Goal: Submit feedback/report problem: Submit feedback/report problem

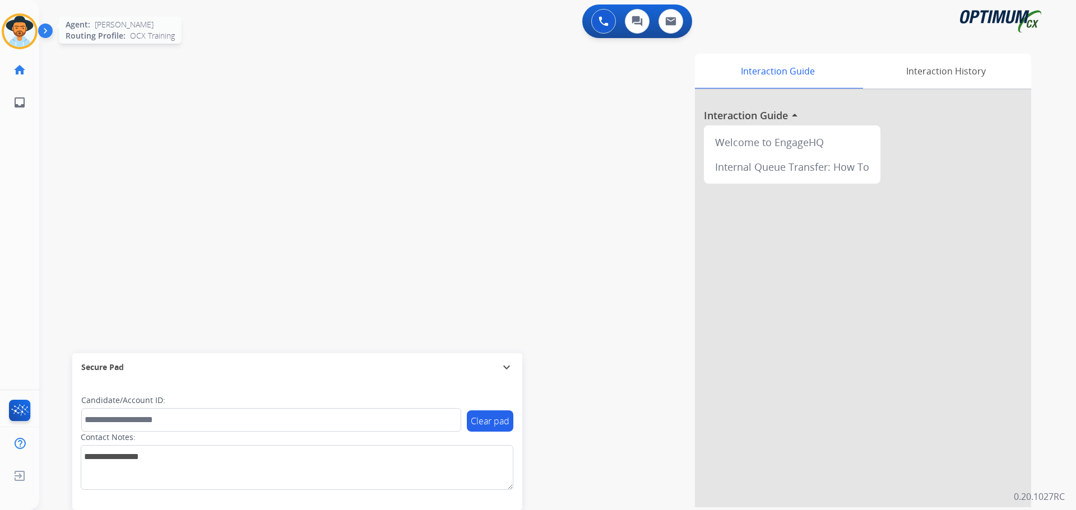
click at [29, 32] on img at bounding box center [19, 31] width 31 height 31
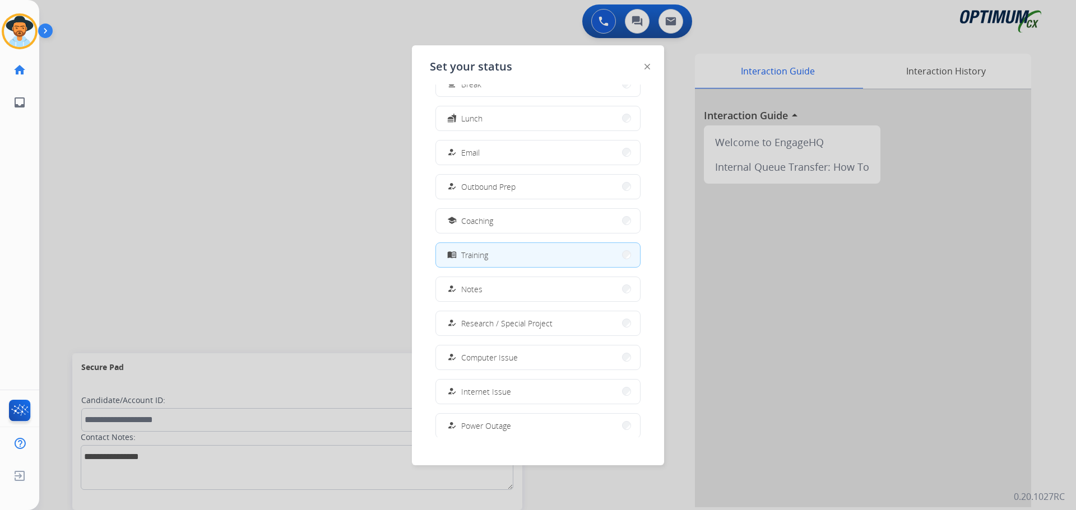
scroll to position [106, 0]
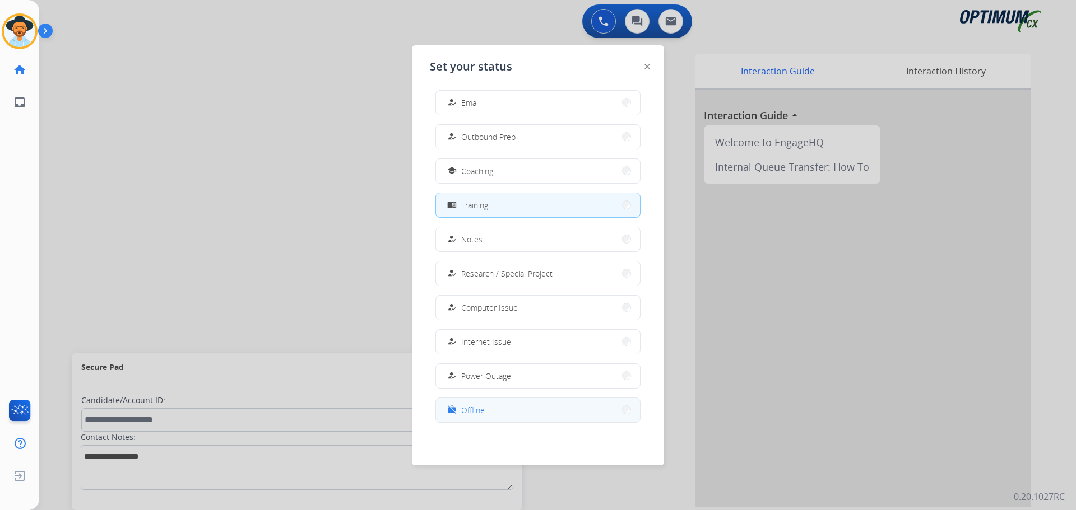
click at [464, 409] on span "Offline" at bounding box center [473, 410] width 24 height 12
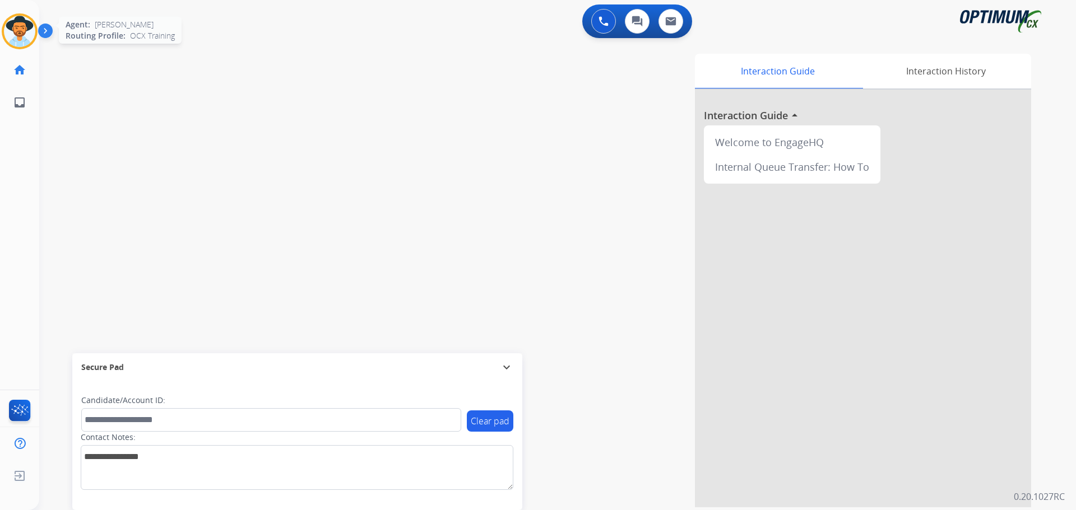
click at [18, 34] on img at bounding box center [19, 31] width 31 height 31
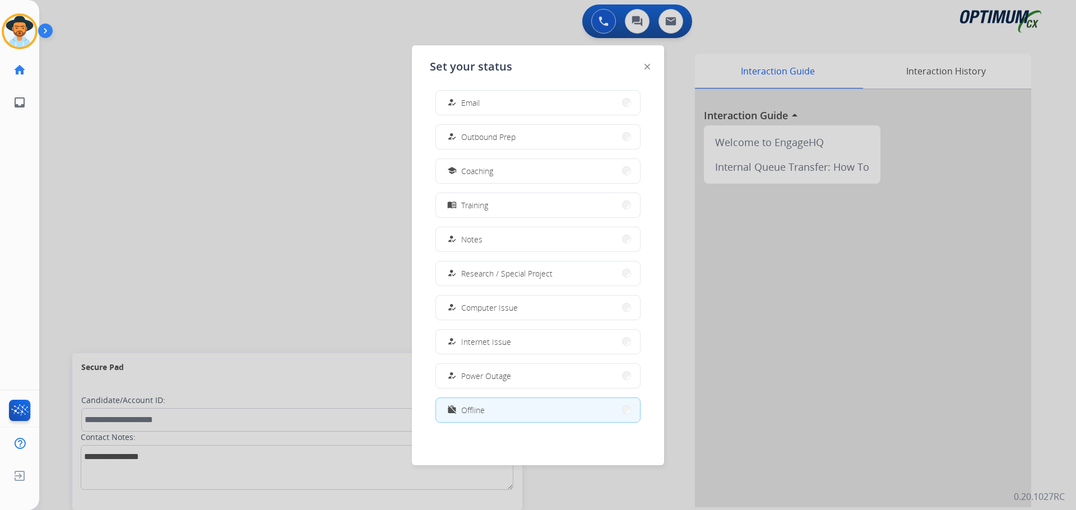
click at [315, 254] on div at bounding box center [538, 255] width 1076 height 510
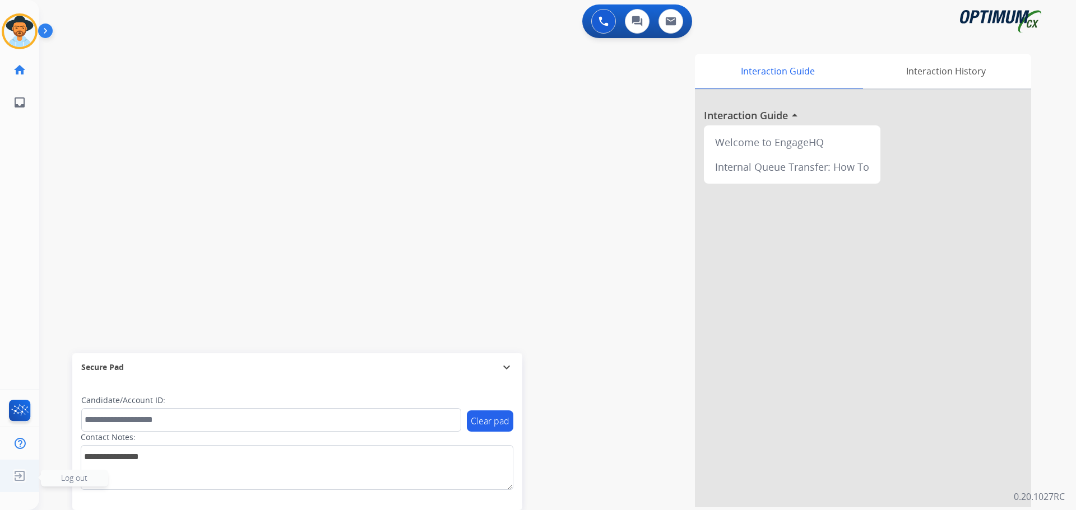
click at [17, 476] on img at bounding box center [20, 476] width 20 height 21
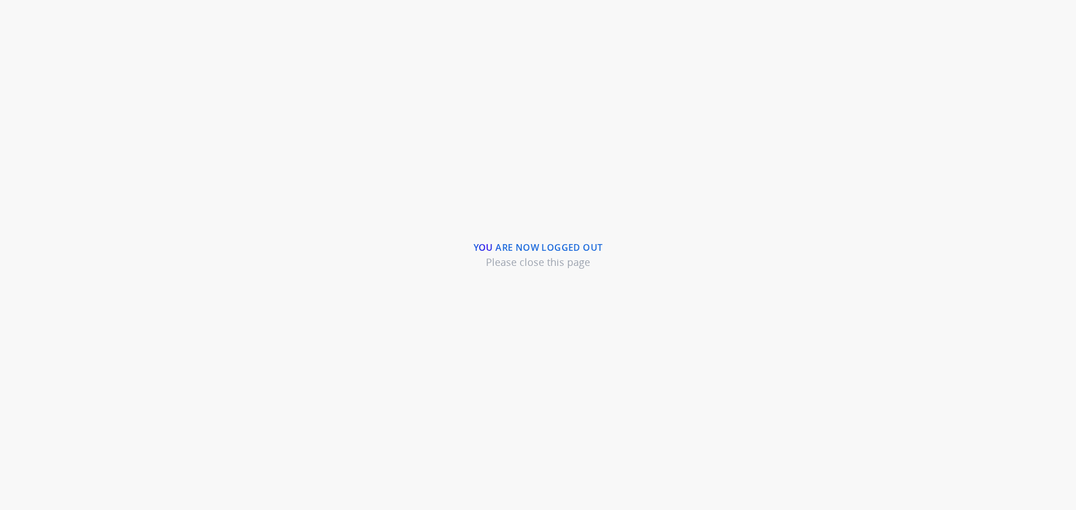
click at [470, 39] on div "You are now logged out Please close this page" at bounding box center [538, 255] width 1076 height 510
